Goal: Information Seeking & Learning: Learn about a topic

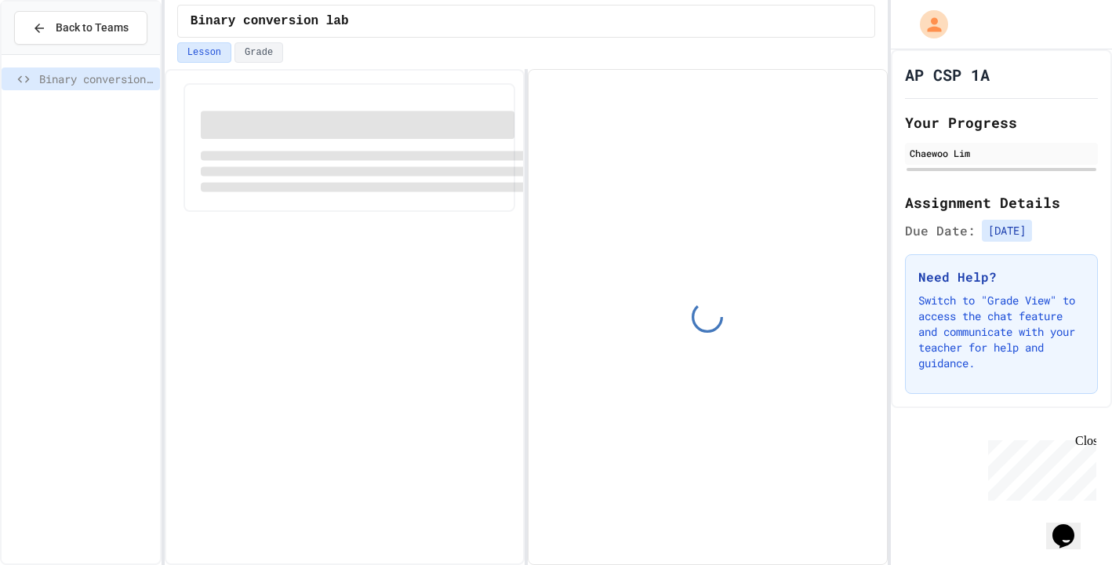
scroll to position [20, 0]
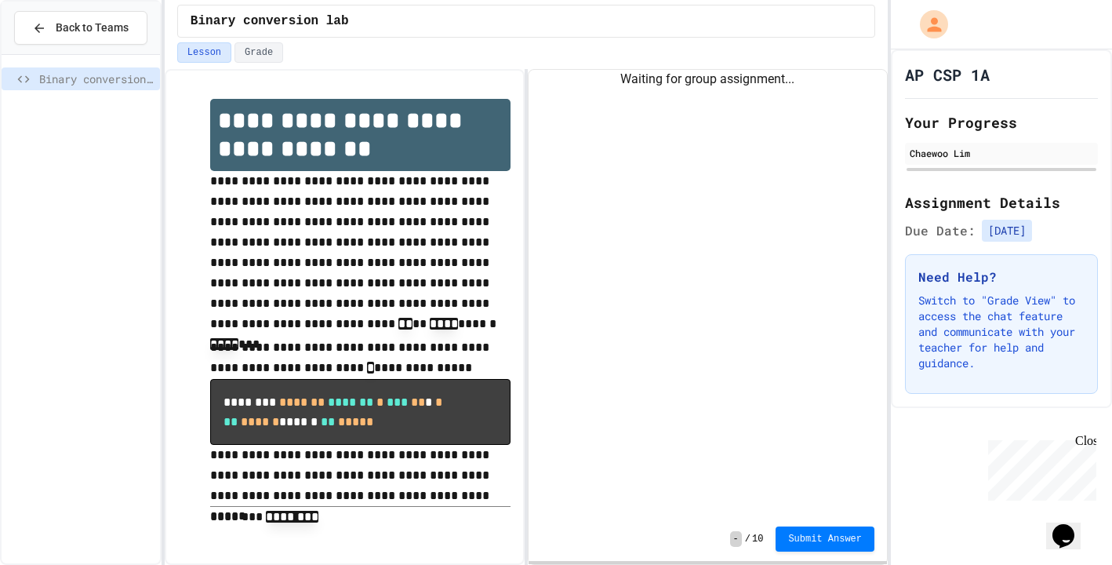
click at [674, 357] on div "Waiting for group assignment..." at bounding box center [708, 293] width 358 height 447
click at [783, 536] on button "Submit Answer" at bounding box center [825, 537] width 99 height 25
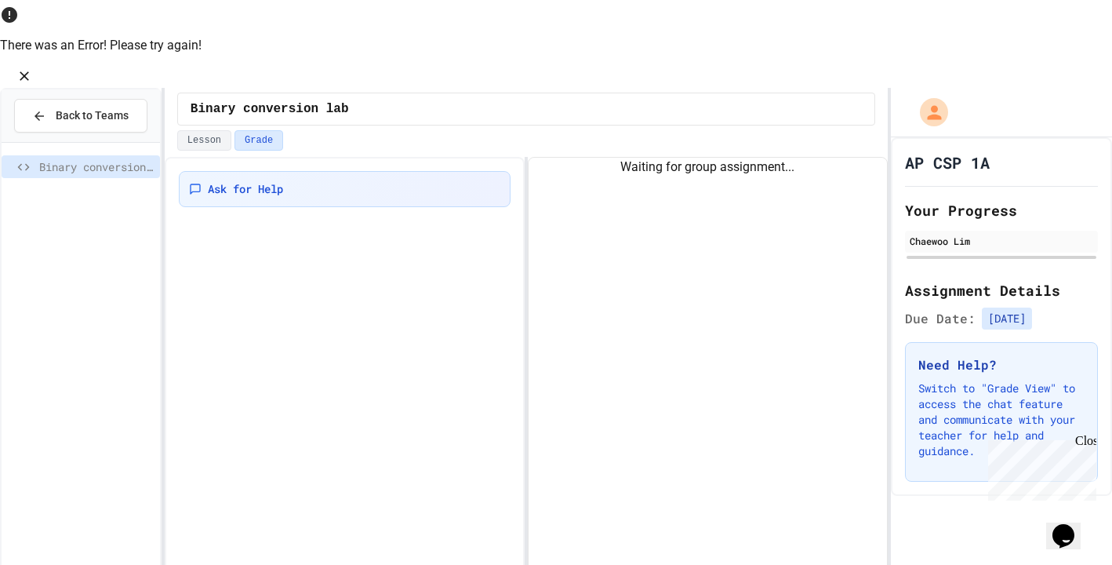
click at [627, 378] on div "Waiting for group assignment..." at bounding box center [708, 381] width 358 height 447
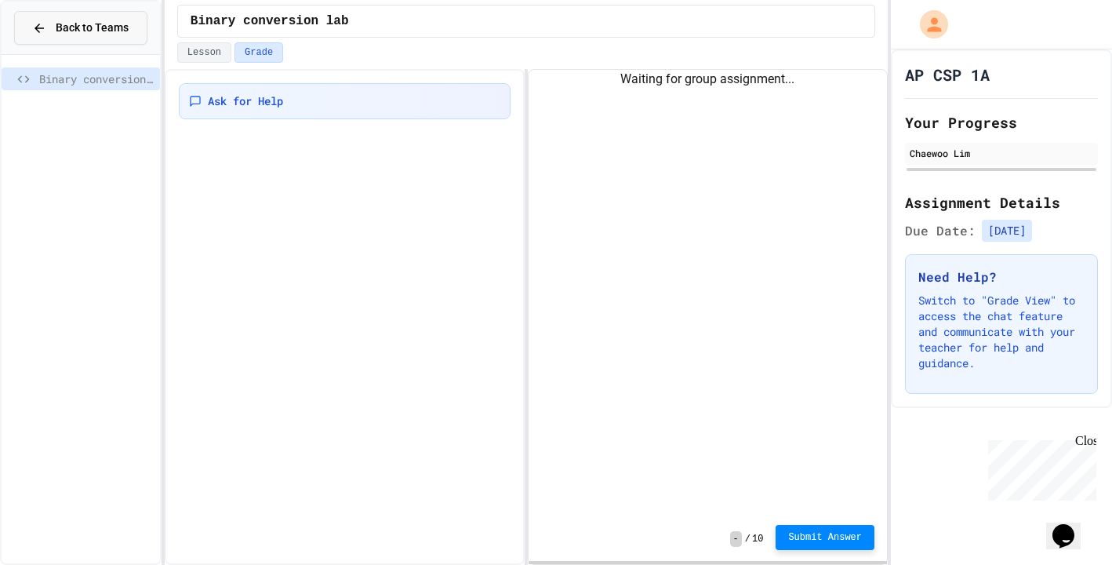
click at [118, 37] on button "Back to Teams" at bounding box center [80, 28] width 133 height 34
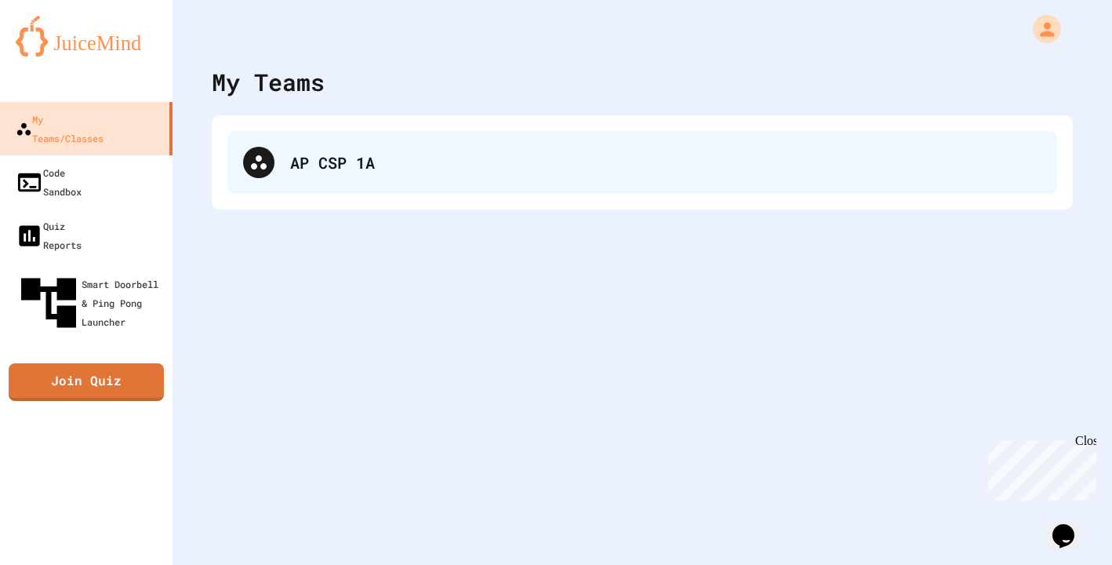
click at [348, 177] on div "AP CSP 1A" at bounding box center [642, 162] width 830 height 63
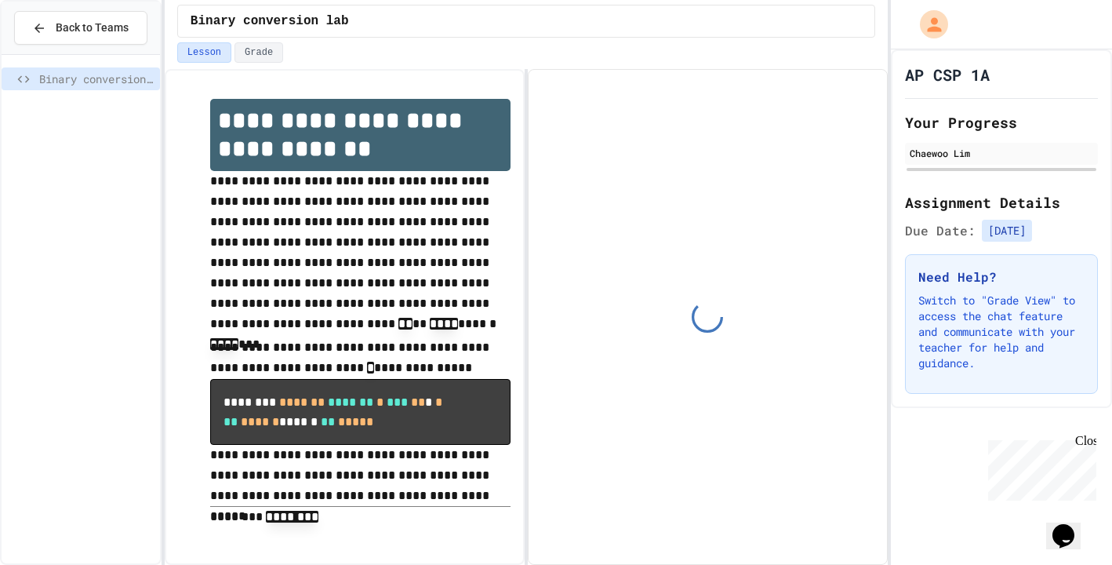
scroll to position [20, 0]
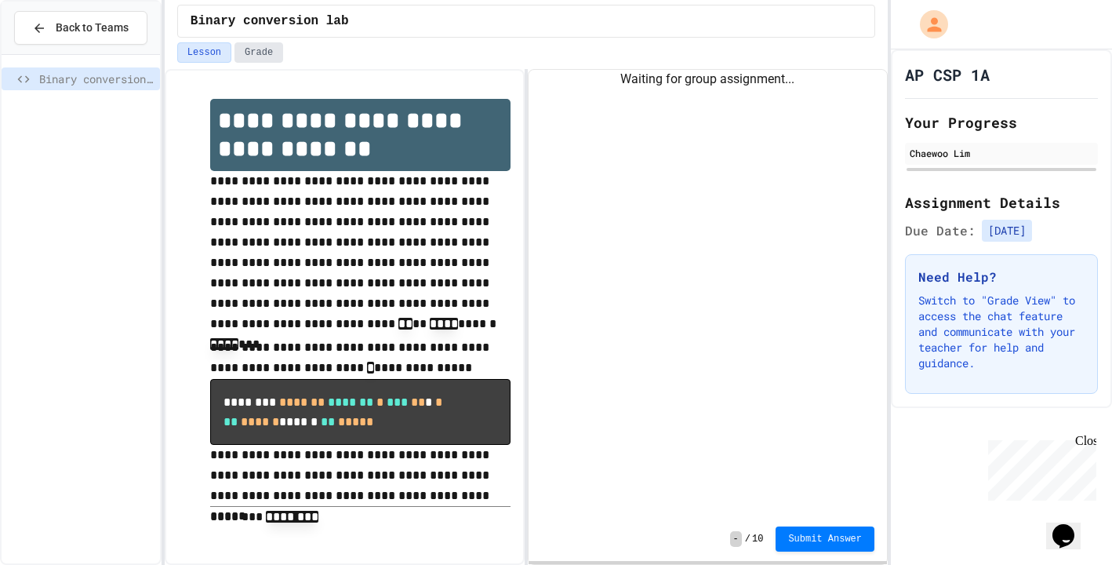
click at [259, 51] on button "Grade" at bounding box center [259, 52] width 49 height 20
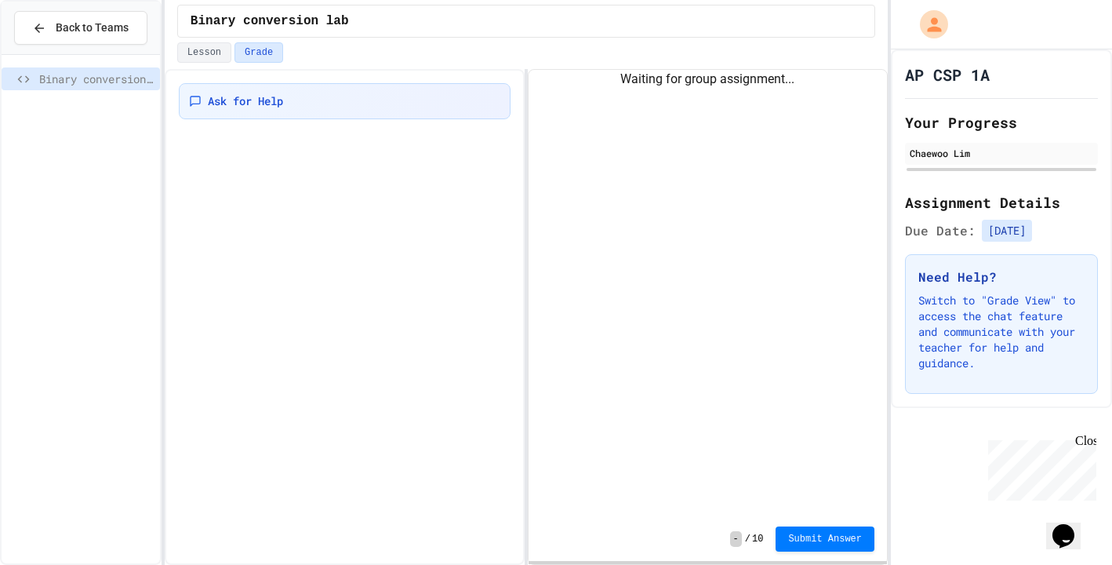
click at [215, 164] on div "Ask for Help" at bounding box center [345, 317] width 360 height 496
click at [206, 51] on button "Lesson" at bounding box center [204, 52] width 54 height 20
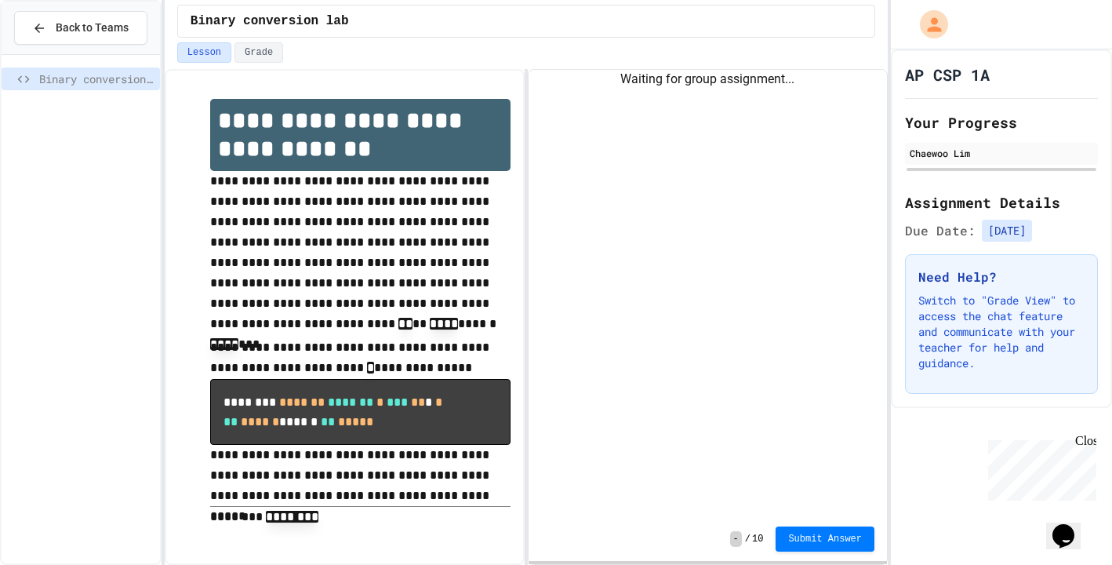
click at [772, 228] on div "Waiting for group assignment..." at bounding box center [708, 293] width 358 height 447
click at [95, 83] on span "Binary conversion lab" at bounding box center [96, 79] width 115 height 16
click at [108, 267] on div "Binary conversion lab" at bounding box center [81, 309] width 158 height 496
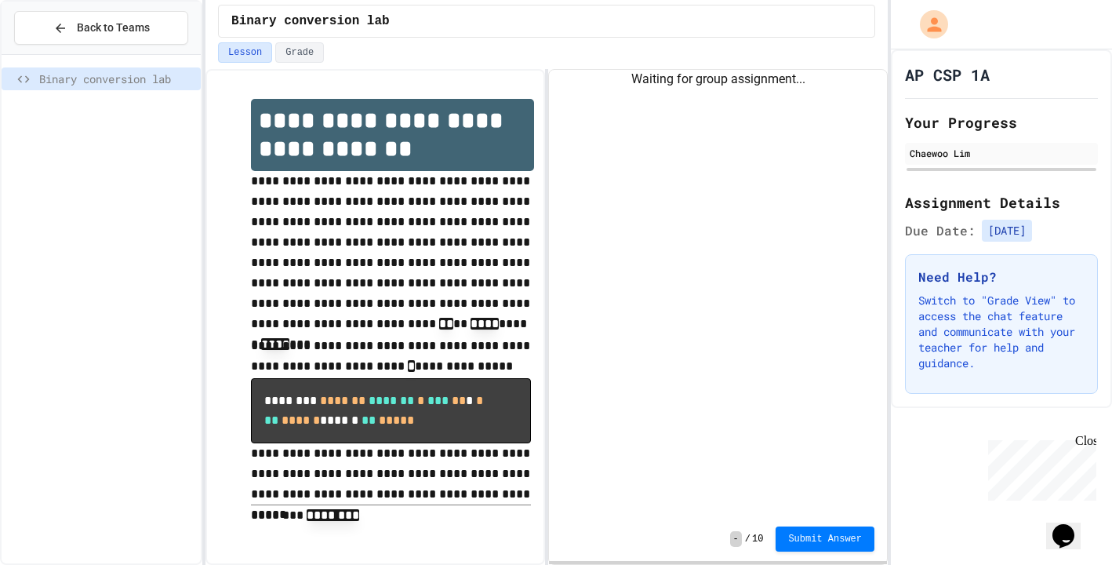
scroll to position [18, 0]
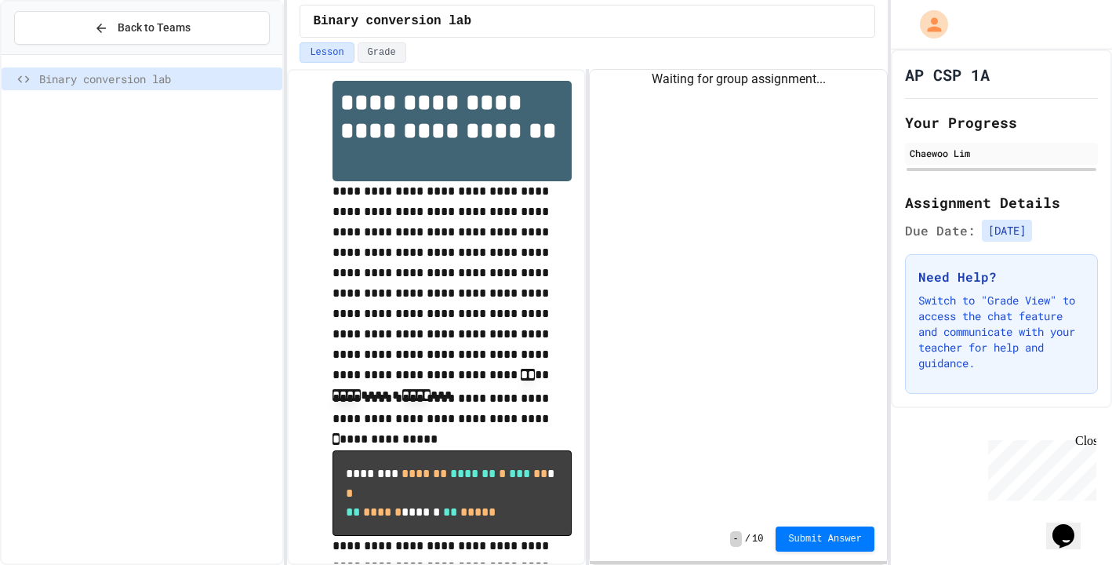
click at [282, 265] on div "**********" at bounding box center [556, 282] width 1112 height 565
click at [172, 177] on div "Binary conversion lab" at bounding box center [142, 309] width 281 height 496
click at [81, 80] on span "Binary conversion lab" at bounding box center [157, 79] width 237 height 16
click at [64, 79] on span "Binary conversion lab" at bounding box center [157, 79] width 237 height 16
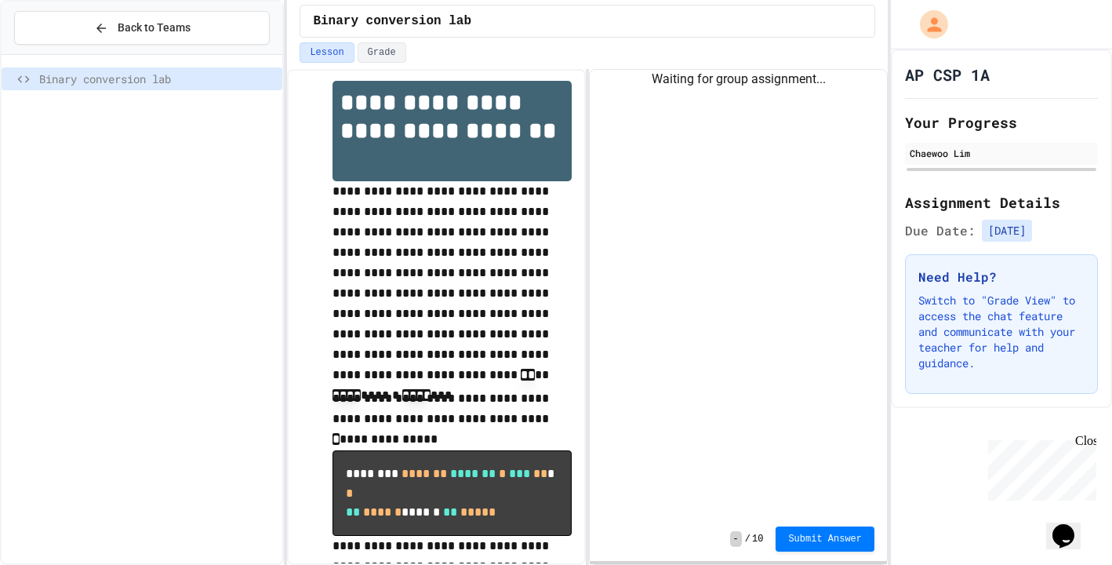
click at [13, 84] on div "Binary conversion lab" at bounding box center [142, 78] width 281 height 23
click at [21, 81] on icon at bounding box center [24, 78] width 12 height 7
click at [62, 81] on span "Binary conversion lab" at bounding box center [157, 79] width 237 height 16
drag, startPoint x: 62, startPoint y: 81, endPoint x: 133, endPoint y: 192, distance: 131.9
click at [133, 192] on div "Binary conversion lab" at bounding box center [142, 309] width 281 height 496
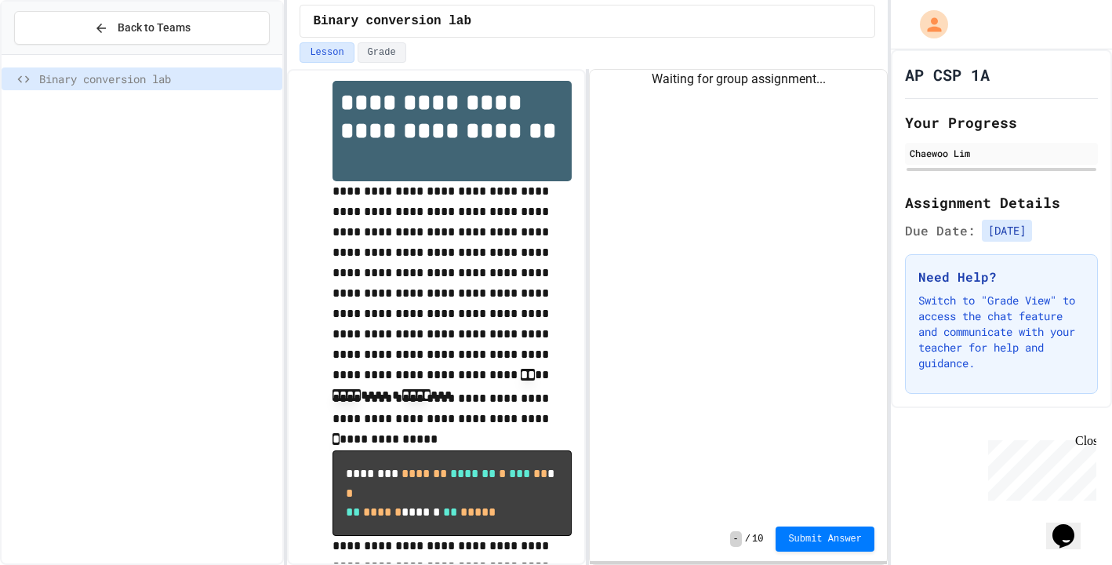
click at [128, 72] on span "Binary conversion lab" at bounding box center [157, 79] width 237 height 16
click at [1091, 437] on div "Close" at bounding box center [1085, 444] width 20 height 20
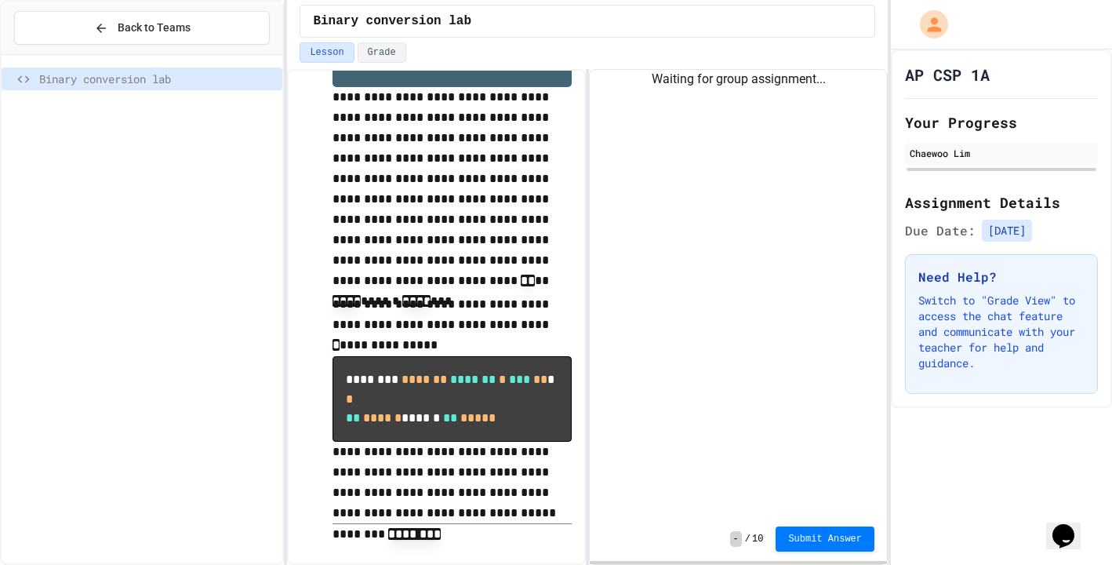
scroll to position [115, 0]
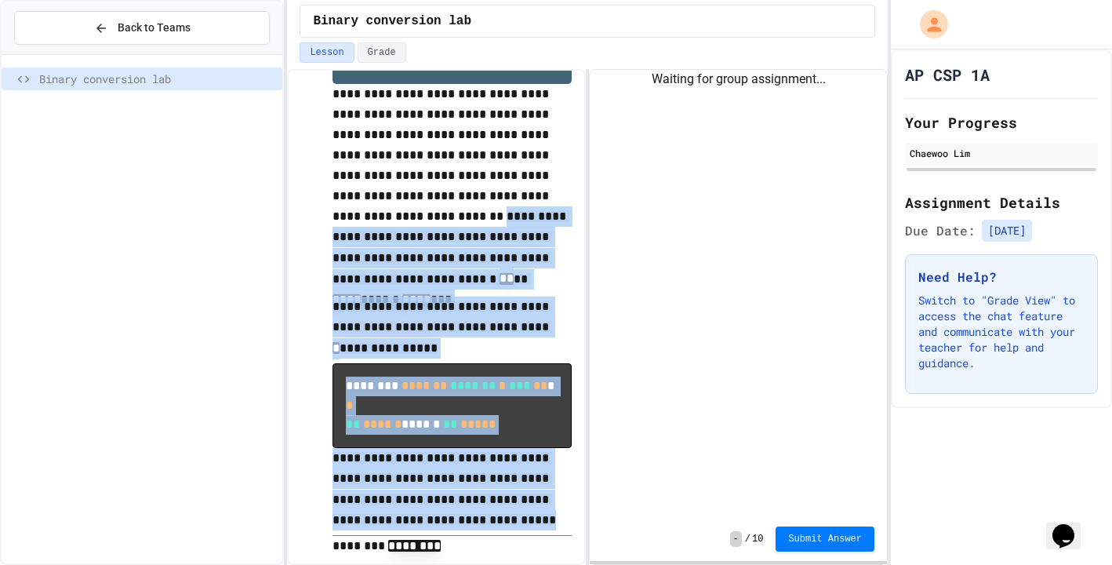
drag, startPoint x: 333, startPoint y: 216, endPoint x: 500, endPoint y: 518, distance: 344.4
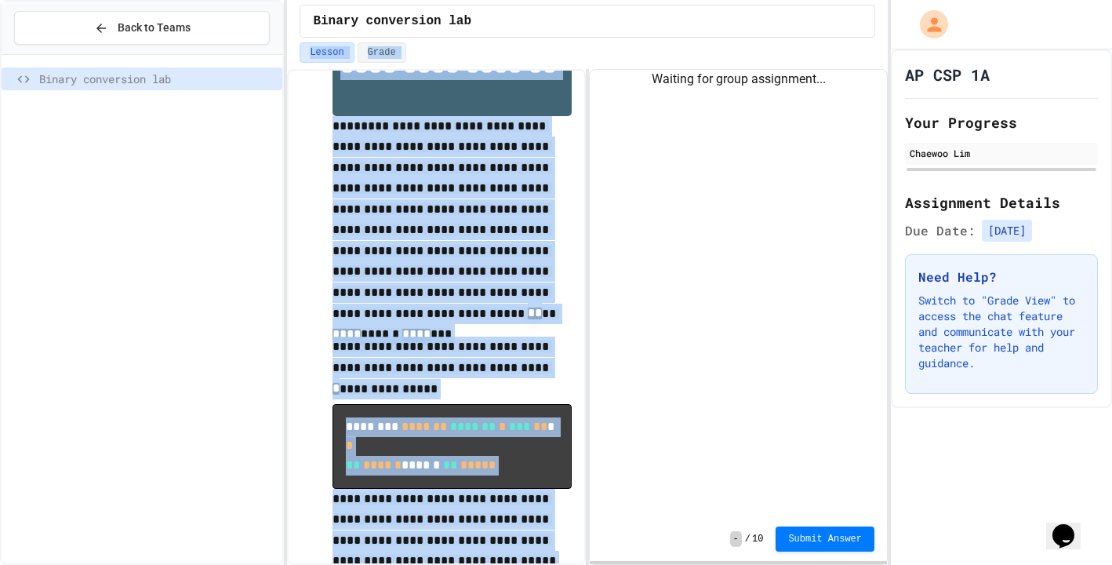
scroll to position [0, 0]
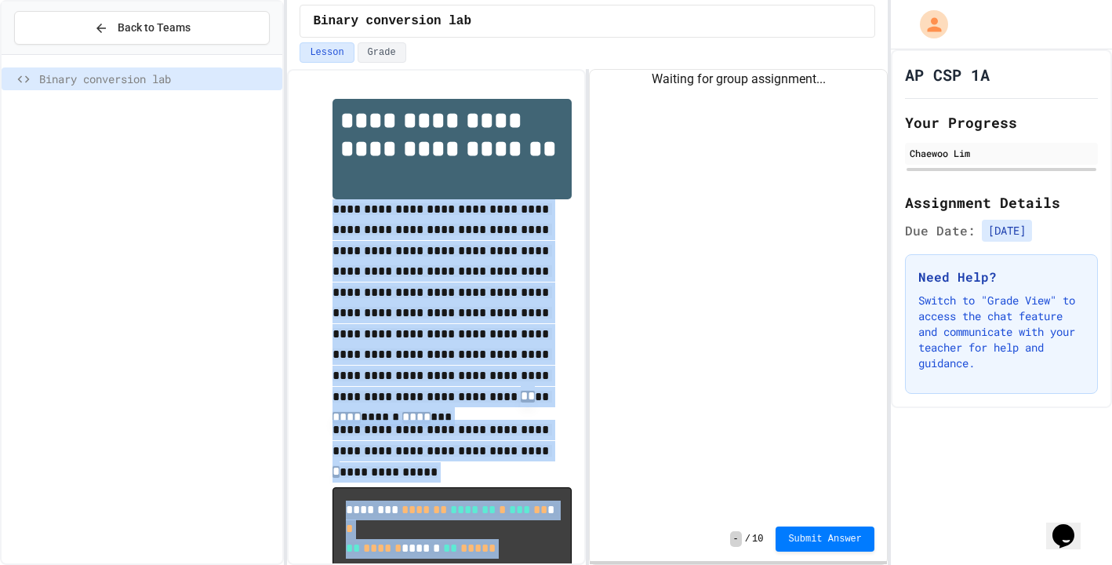
drag, startPoint x: 453, startPoint y: 528, endPoint x: 329, endPoint y: 216, distance: 335.9
click at [329, 216] on div "**********" at bounding box center [436, 390] width 271 height 615
copy div "**********"
